Goal: Learn about a topic: Learn about a topic

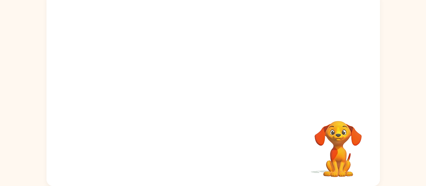
scroll to position [51, 0]
click at [289, 160] on div at bounding box center [213, 90] width 334 height 192
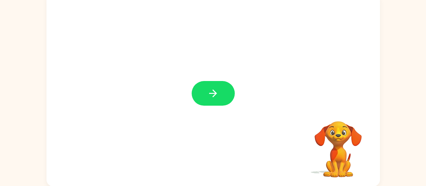
click at [209, 98] on div "Your browser must support playing .mp4 files to use Literably. Please try using…" at bounding box center [213, 90] width 334 height 192
click at [220, 91] on button "button" at bounding box center [213, 93] width 43 height 25
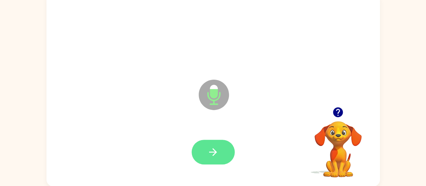
click at [220, 153] on button "button" at bounding box center [213, 151] width 43 height 25
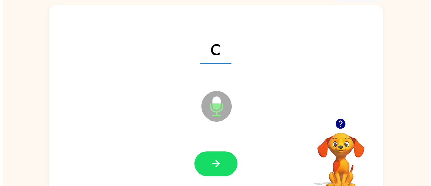
scroll to position [0, 0]
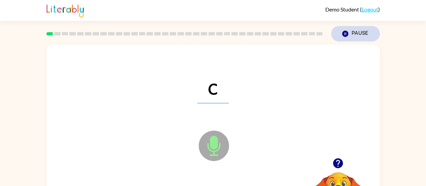
click at [355, 34] on button "Pause Pause" at bounding box center [355, 33] width 49 height 15
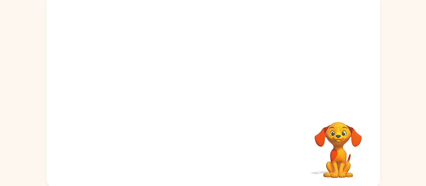
scroll to position [51, 0]
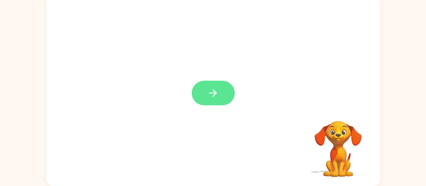
click at [221, 102] on button "button" at bounding box center [213, 93] width 43 height 25
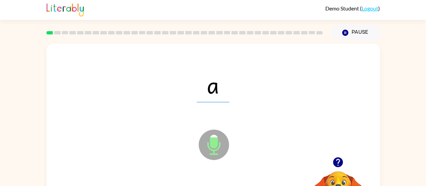
scroll to position [3, 0]
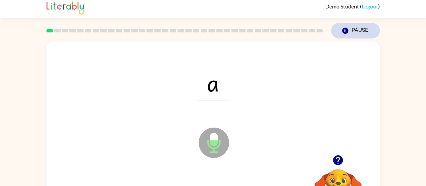
click at [345, 29] on icon "button" at bounding box center [345, 31] width 6 height 6
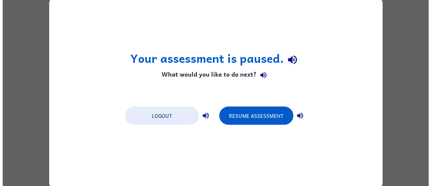
scroll to position [0, 0]
